Goal: Task Accomplishment & Management: Use online tool/utility

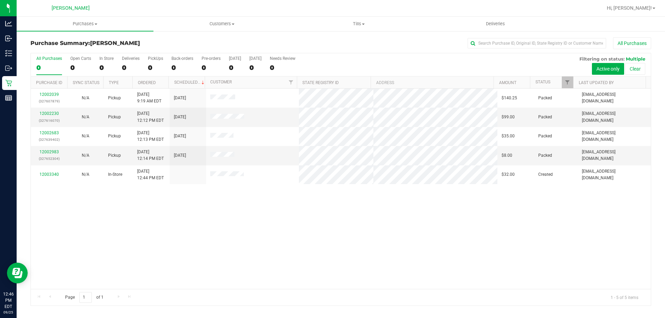
click at [171, 235] on div "12002039 (327607879) N/A Pickup [DATE] 9:19 AM EDT 9/25/2025 $140.25 Packed [EM…" at bounding box center [341, 189] width 620 height 200
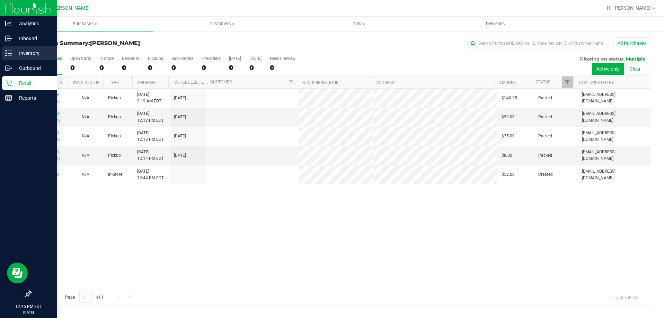
click at [14, 54] on p "Inventory" at bounding box center [33, 53] width 42 height 8
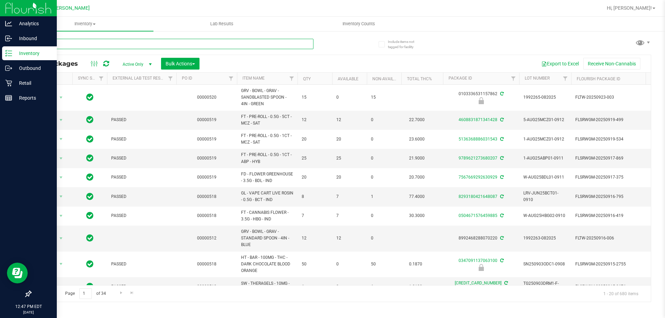
click at [82, 43] on input "text" at bounding box center [171, 44] width 283 height 10
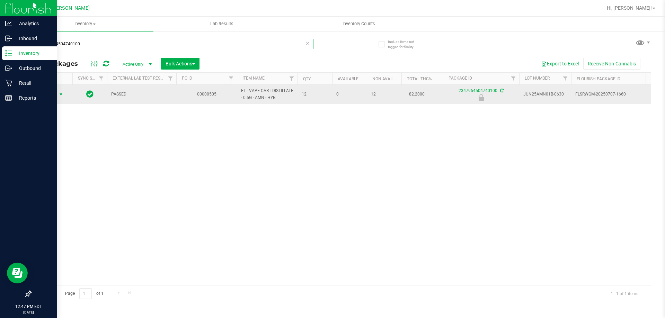
type input "2347964504740100"
click at [59, 94] on span "select" at bounding box center [61, 95] width 6 height 6
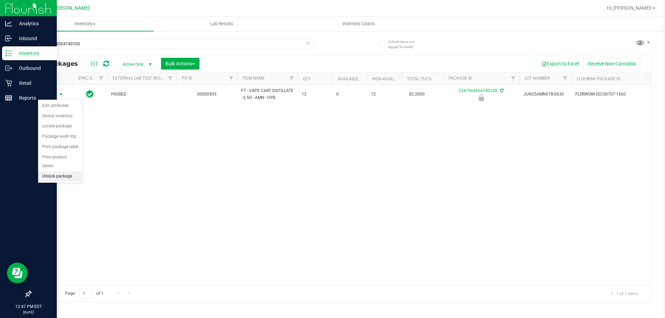
click at [71, 171] on li "Unlock package" at bounding box center [60, 176] width 44 height 10
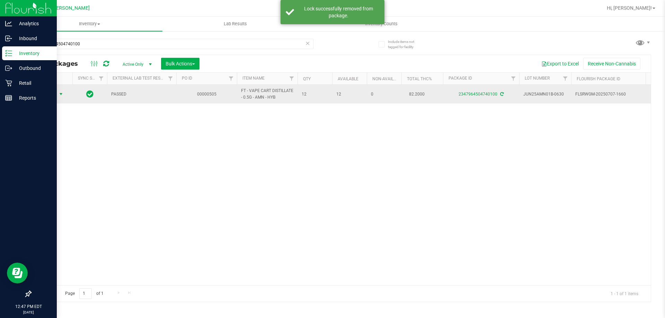
click at [61, 96] on span "select" at bounding box center [61, 94] width 6 height 6
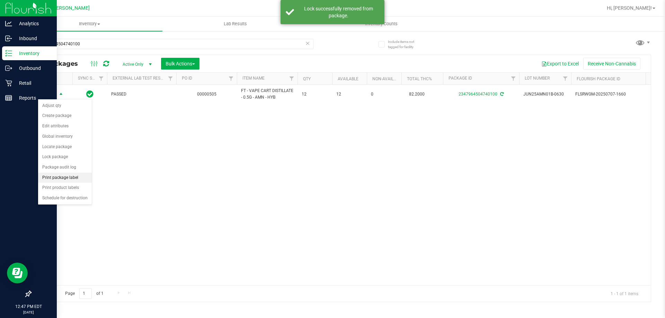
click at [68, 181] on li "Print package label" at bounding box center [65, 178] width 54 height 10
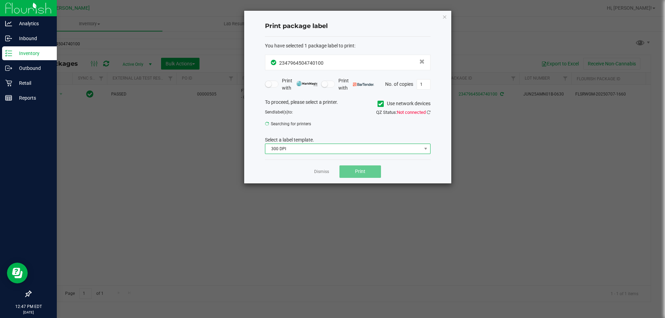
click at [324, 152] on span "300 DPI" at bounding box center [343, 149] width 156 height 10
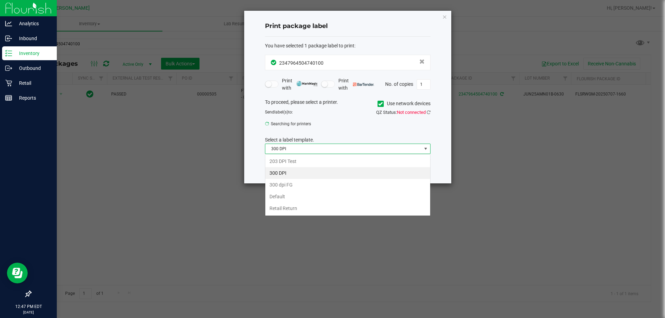
scroll to position [10, 165]
click at [288, 211] on li "Retail Return" at bounding box center [347, 209] width 165 height 12
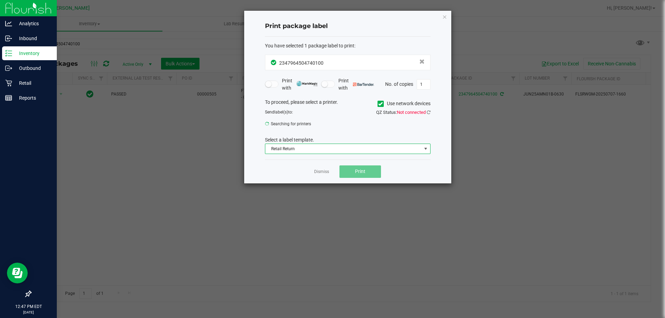
click at [172, 161] on ngb-modal-window "Print package label You have selected 1 package label to print : 23479645047401…" at bounding box center [335, 159] width 670 height 318
click at [319, 172] on link "Dismiss" at bounding box center [321, 172] width 15 height 6
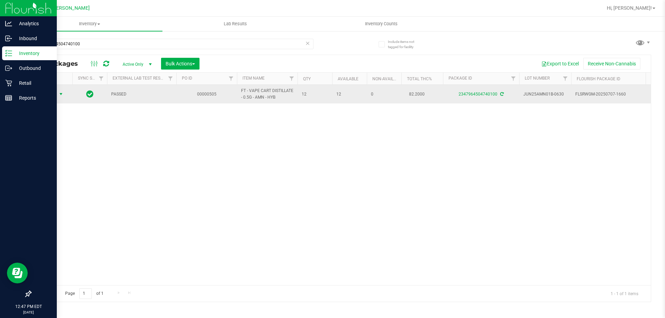
click at [64, 96] on span "select" at bounding box center [61, 94] width 9 height 10
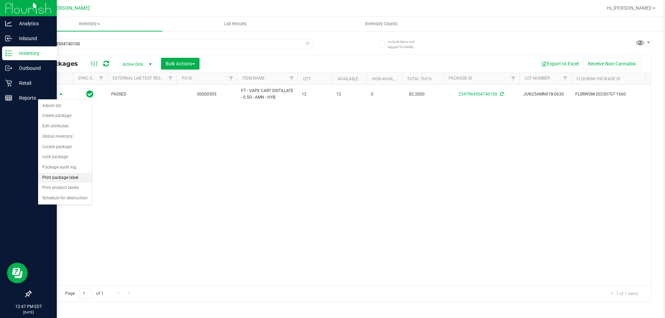
click at [70, 176] on li "Print package label" at bounding box center [65, 178] width 54 height 10
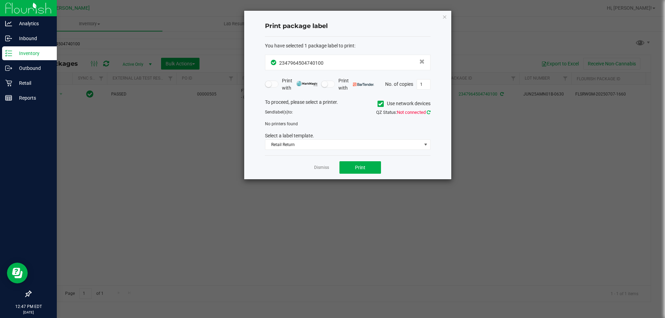
click at [429, 113] on icon at bounding box center [428, 112] width 4 height 5
click at [429, 113] on icon at bounding box center [428, 112] width 6 height 6
click at [445, 19] on icon "button" at bounding box center [444, 16] width 5 height 8
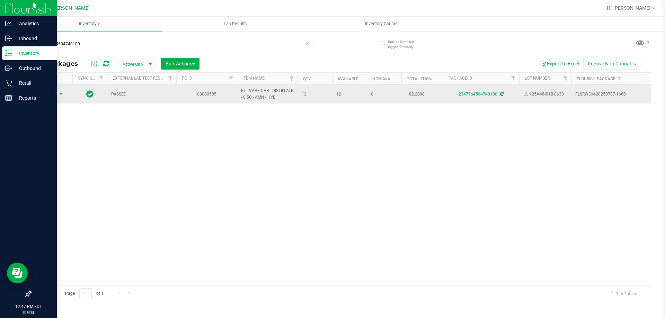
click at [55, 92] on span "Action" at bounding box center [47, 94] width 19 height 10
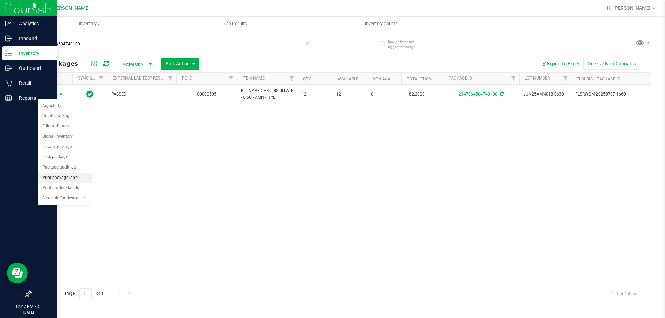
click at [61, 180] on li "Print package label" at bounding box center [65, 178] width 54 height 10
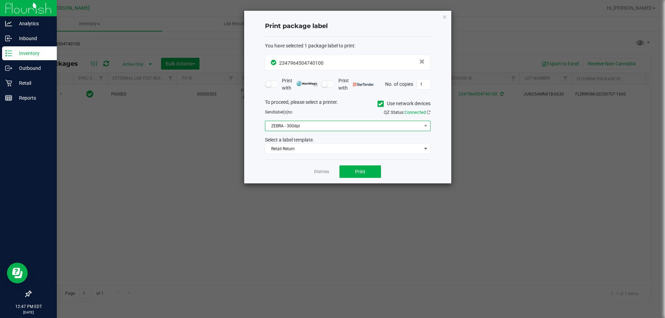
click at [389, 124] on span "ZEBRA - 300dpi" at bounding box center [343, 126] width 156 height 10
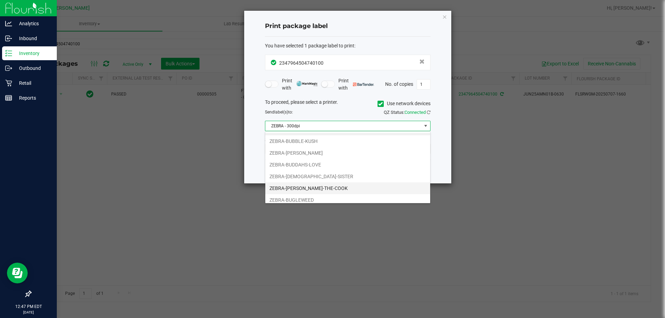
scroll to position [13, 0]
click at [305, 193] on li "ZEBRA-BUGLEWEED" at bounding box center [347, 196] width 165 height 12
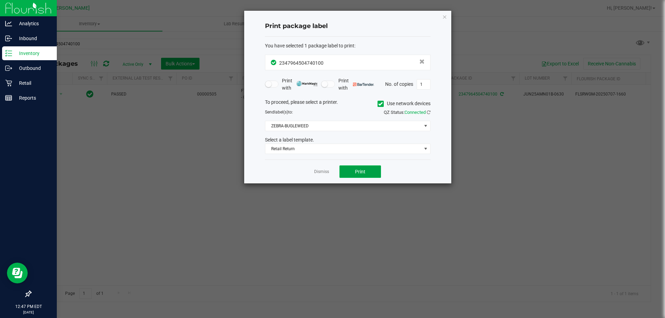
click at [349, 168] on button "Print" at bounding box center [360, 171] width 42 height 12
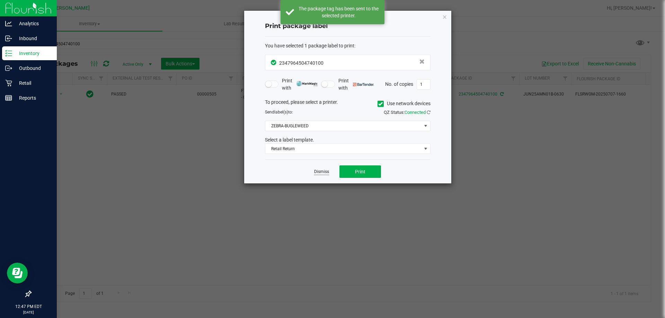
click at [316, 171] on link "Dismiss" at bounding box center [321, 172] width 15 height 6
